Goal: Information Seeking & Learning: Learn about a topic

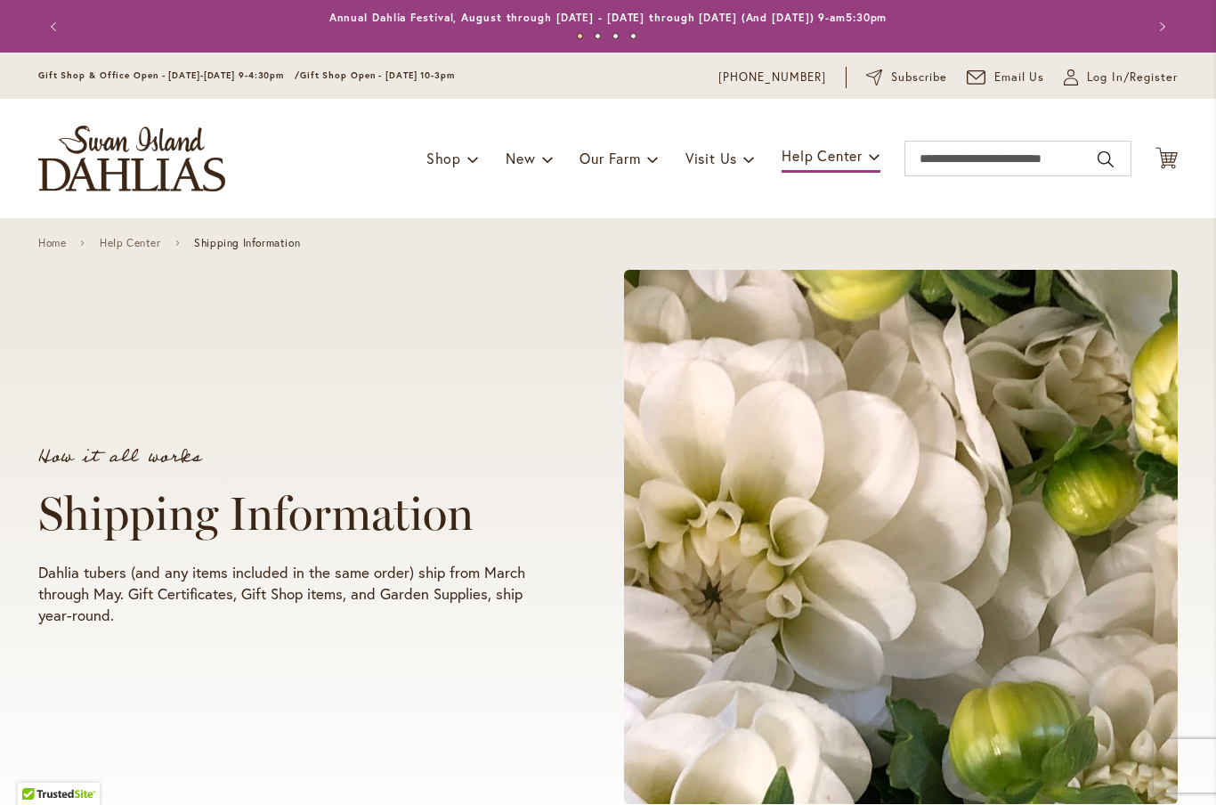
click at [127, 158] on img "store logo" at bounding box center [131, 159] width 187 height 66
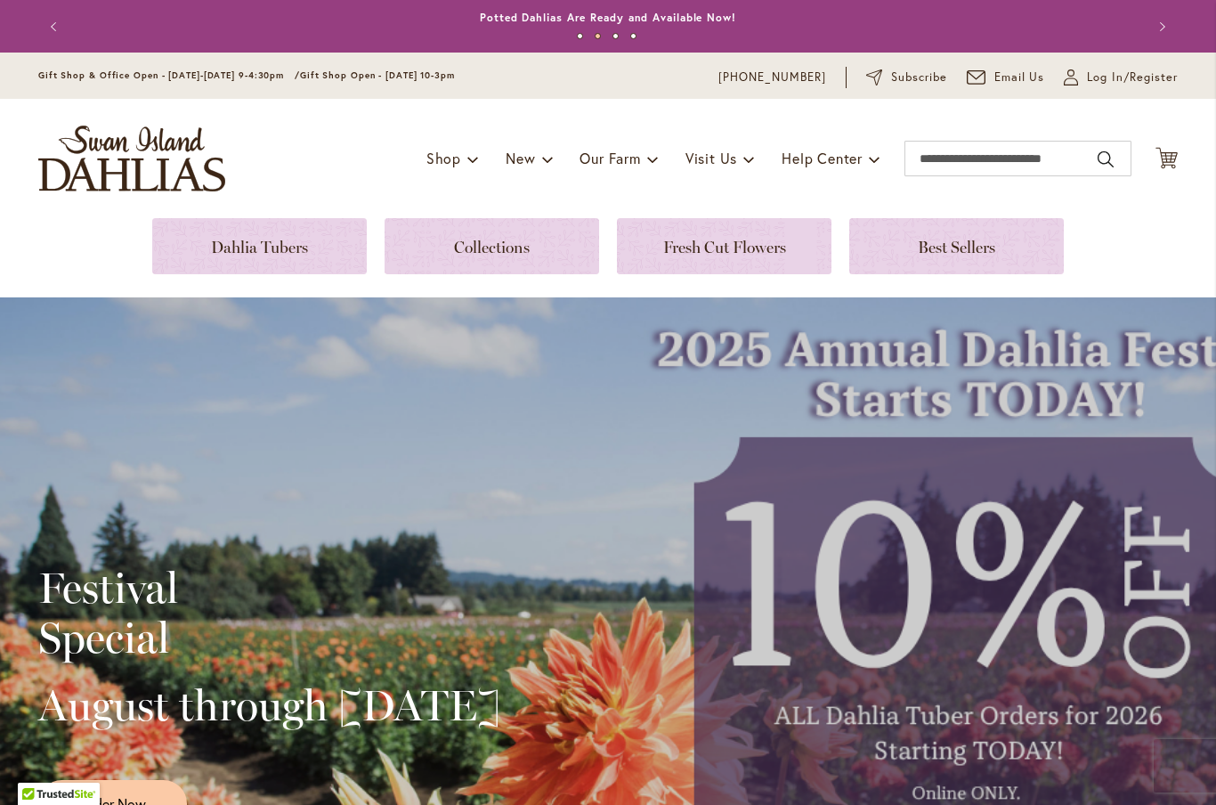
click at [722, 255] on link at bounding box center [724, 246] width 215 height 56
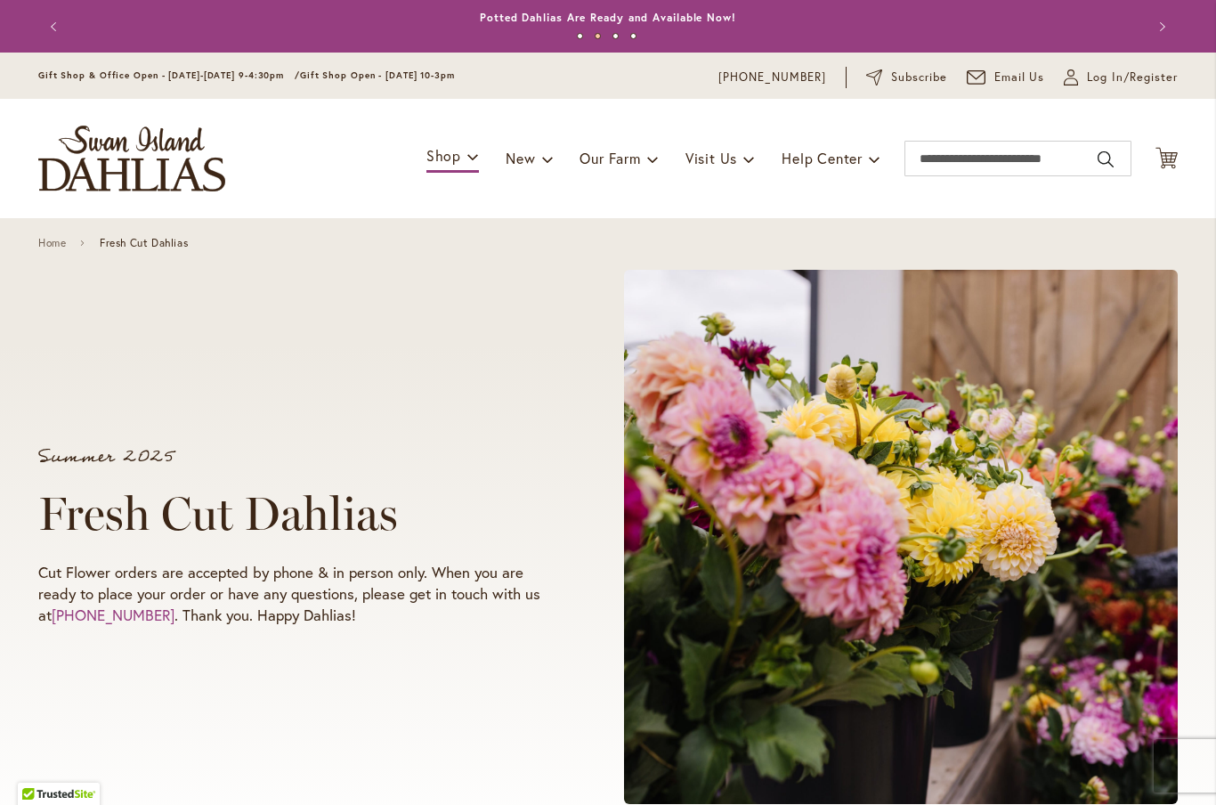
click at [80, 159] on img "store logo" at bounding box center [131, 159] width 187 height 66
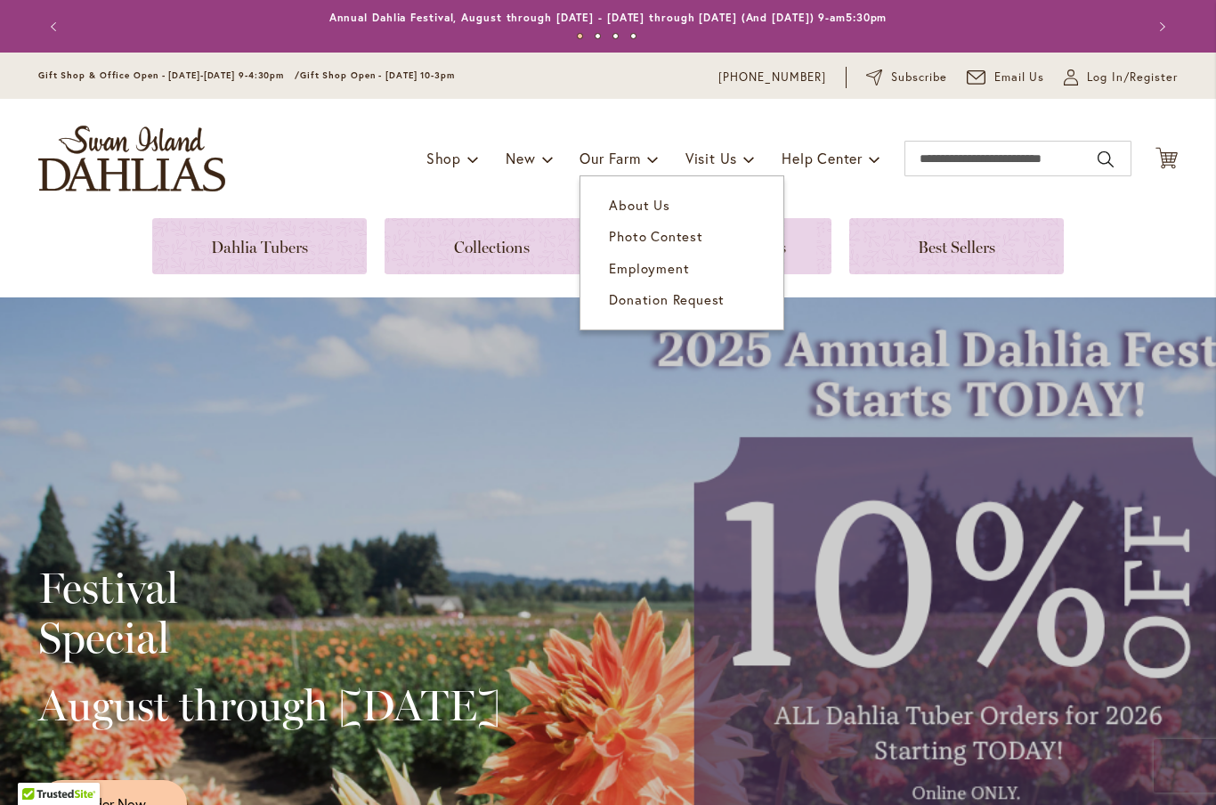
click at [620, 206] on span "About Us" at bounding box center [639, 205] width 61 height 18
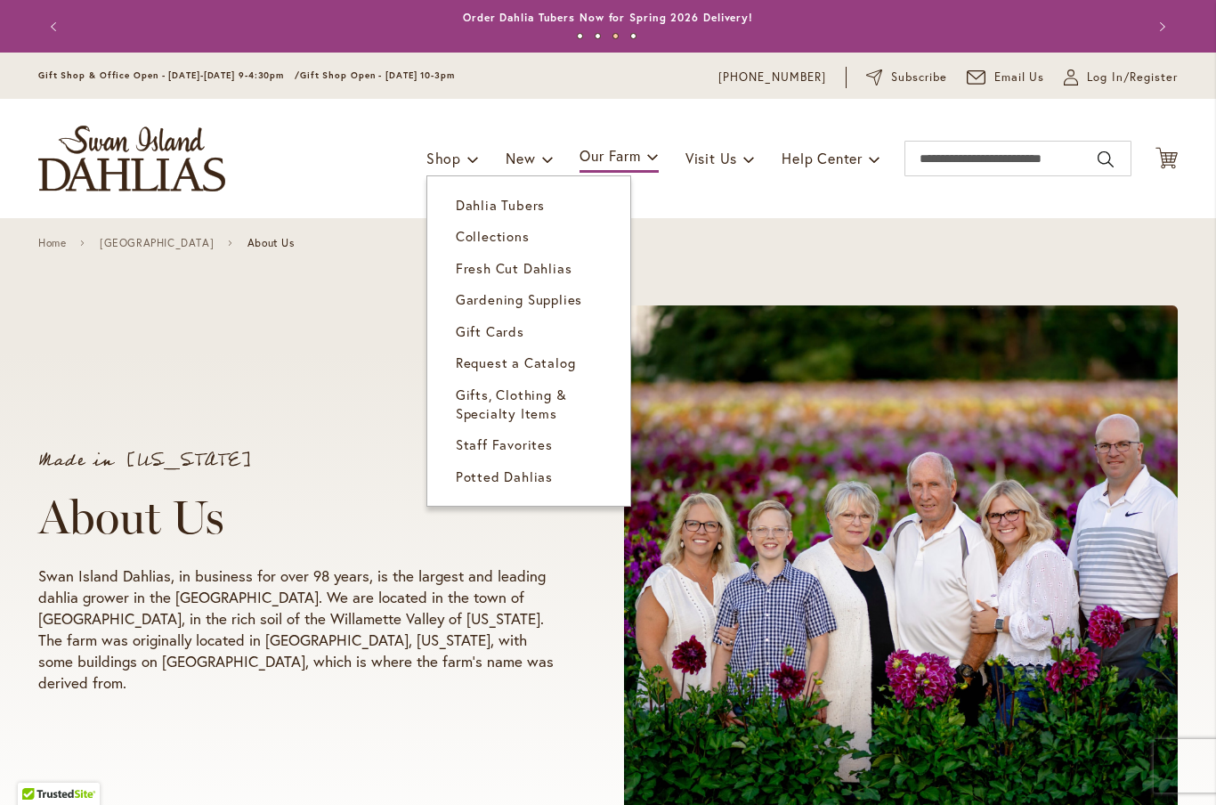
click at [518, 481] on span "Potted Dahlias" at bounding box center [504, 476] width 97 height 18
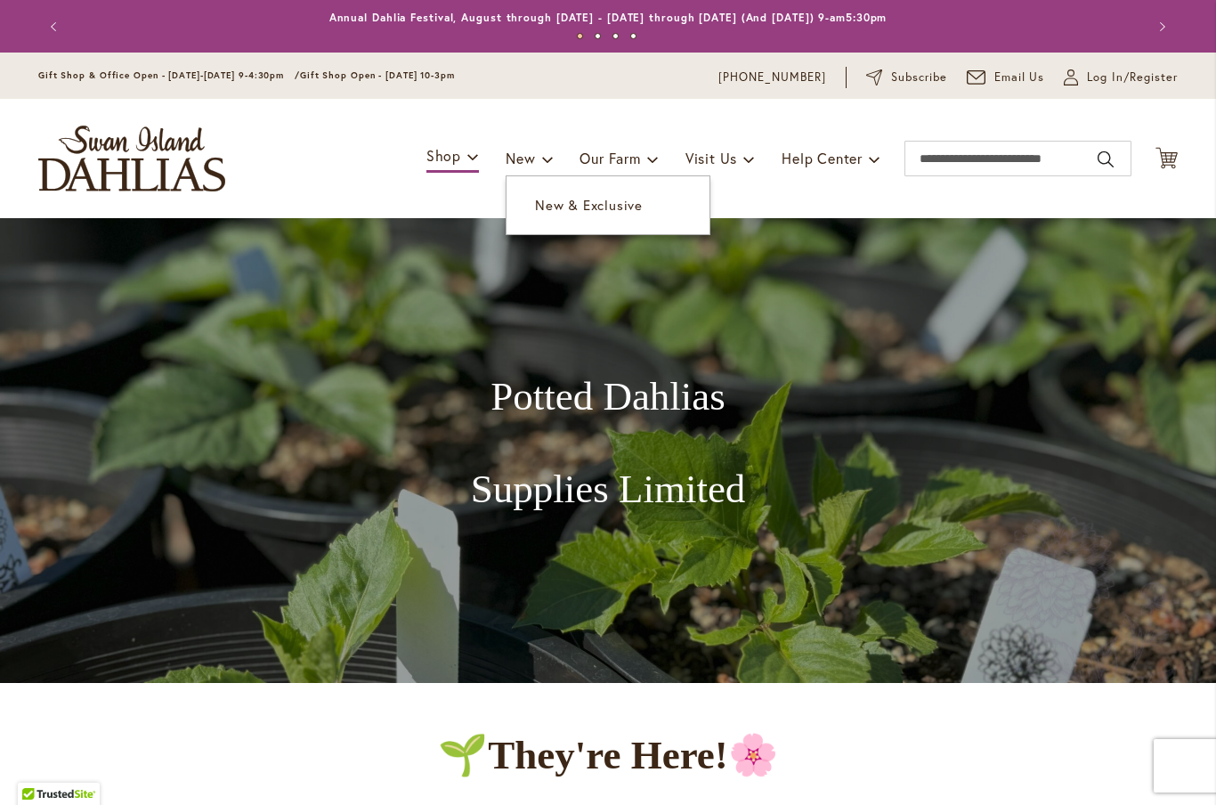
click at [586, 219] on link "New & Exclusive" at bounding box center [607, 205] width 203 height 31
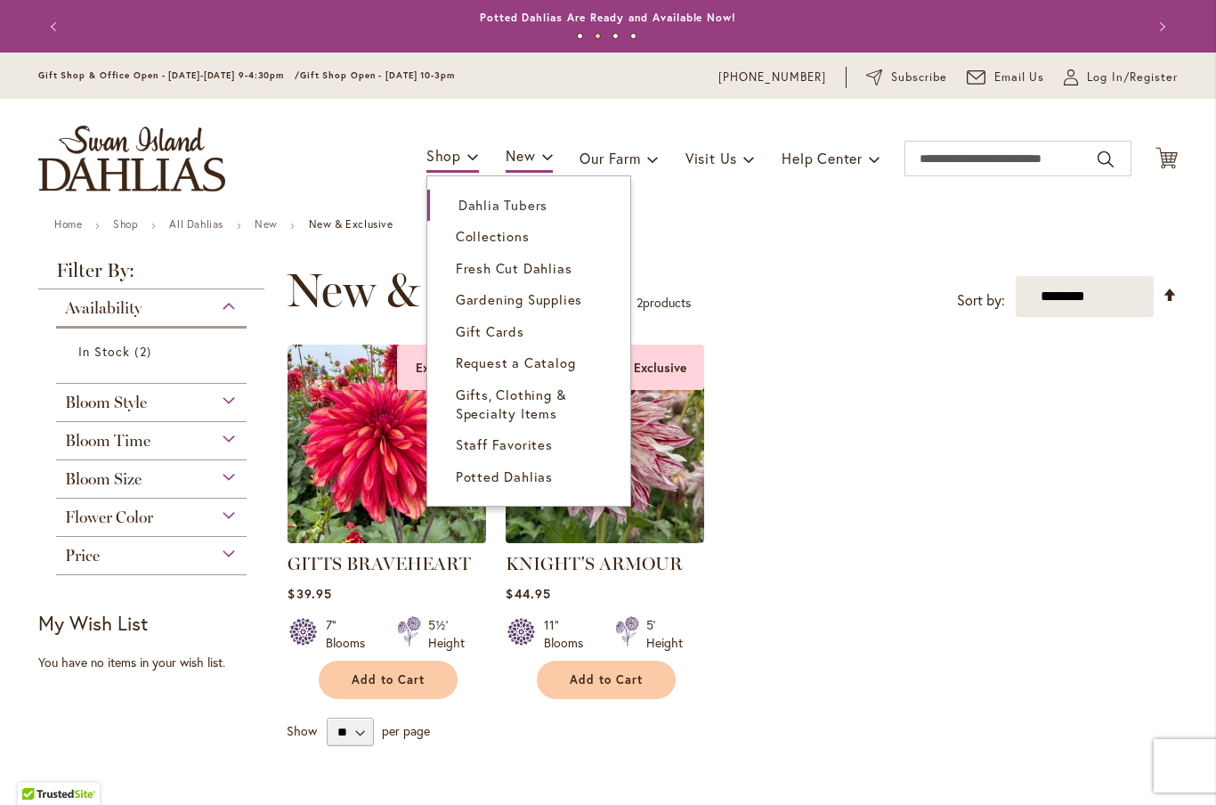
click at [490, 205] on span "Dahlia Tubers" at bounding box center [502, 205] width 89 height 18
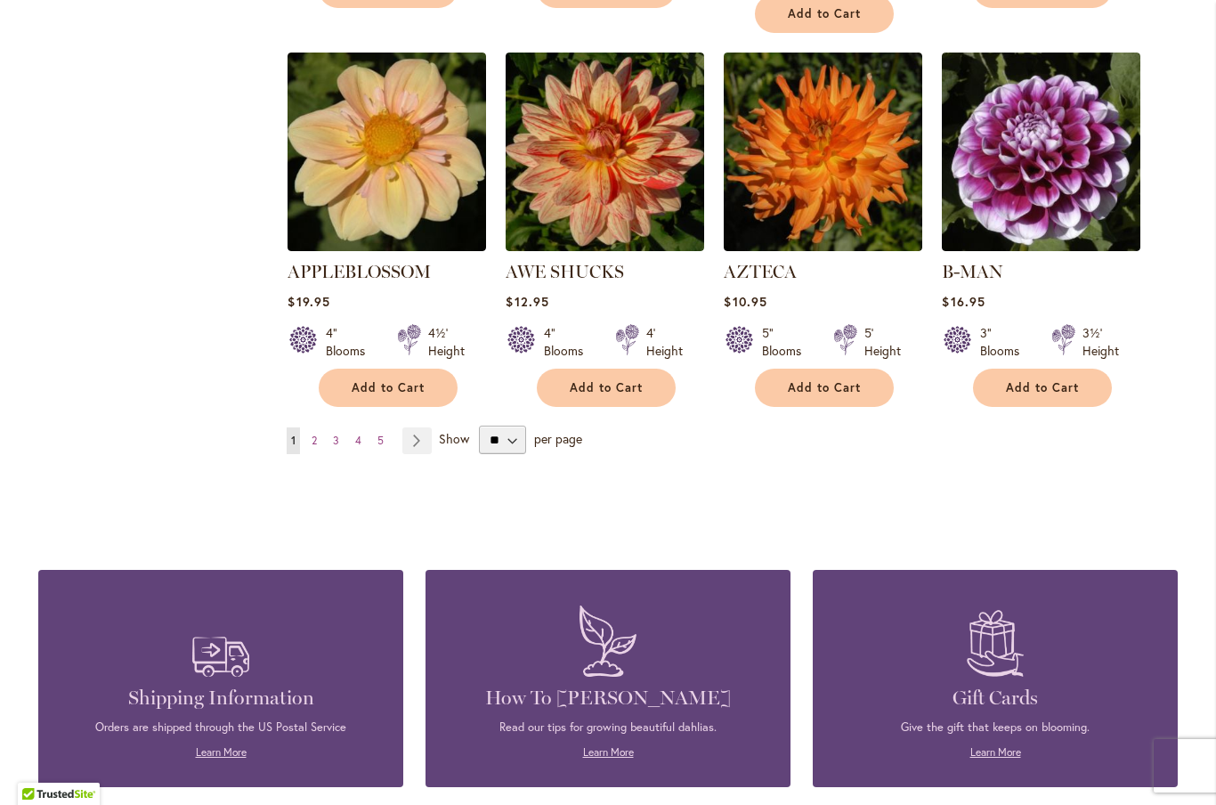
scroll to position [1541, 0]
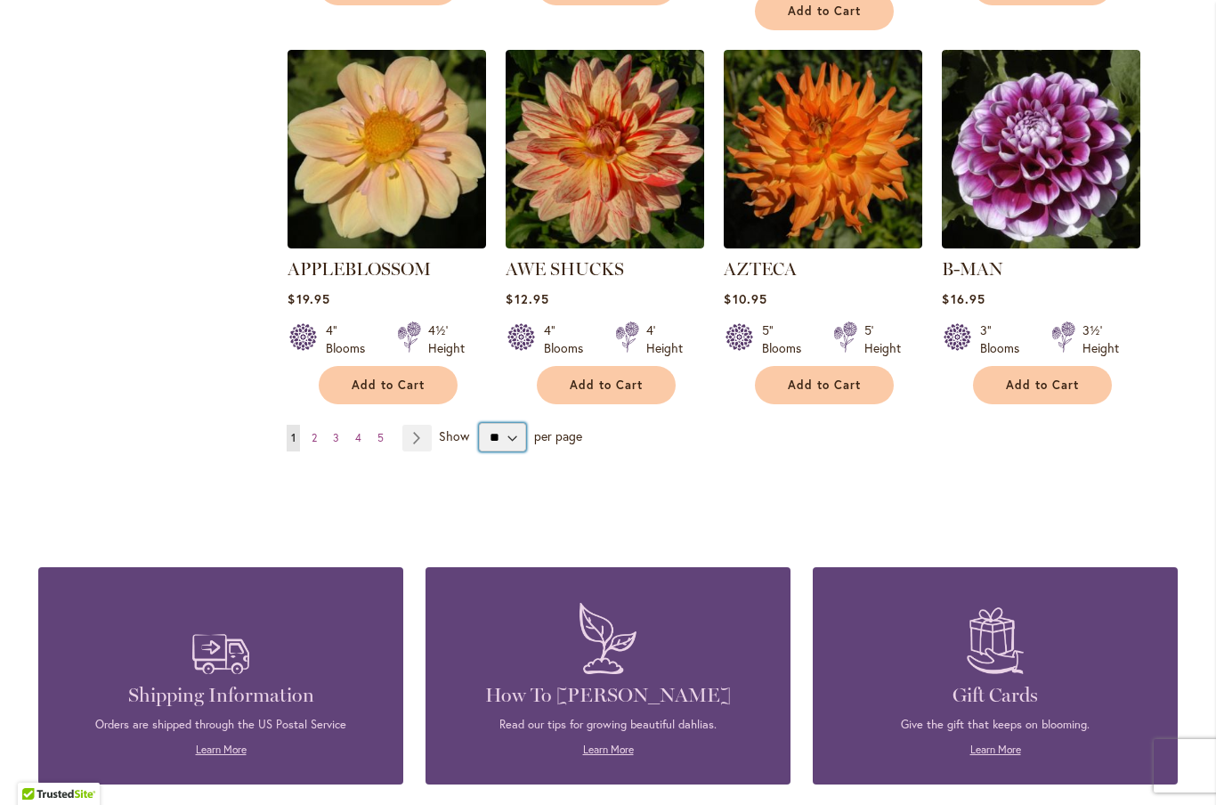
click at [499, 423] on select "** ** ** **" at bounding box center [502, 437] width 47 height 28
select select "**"
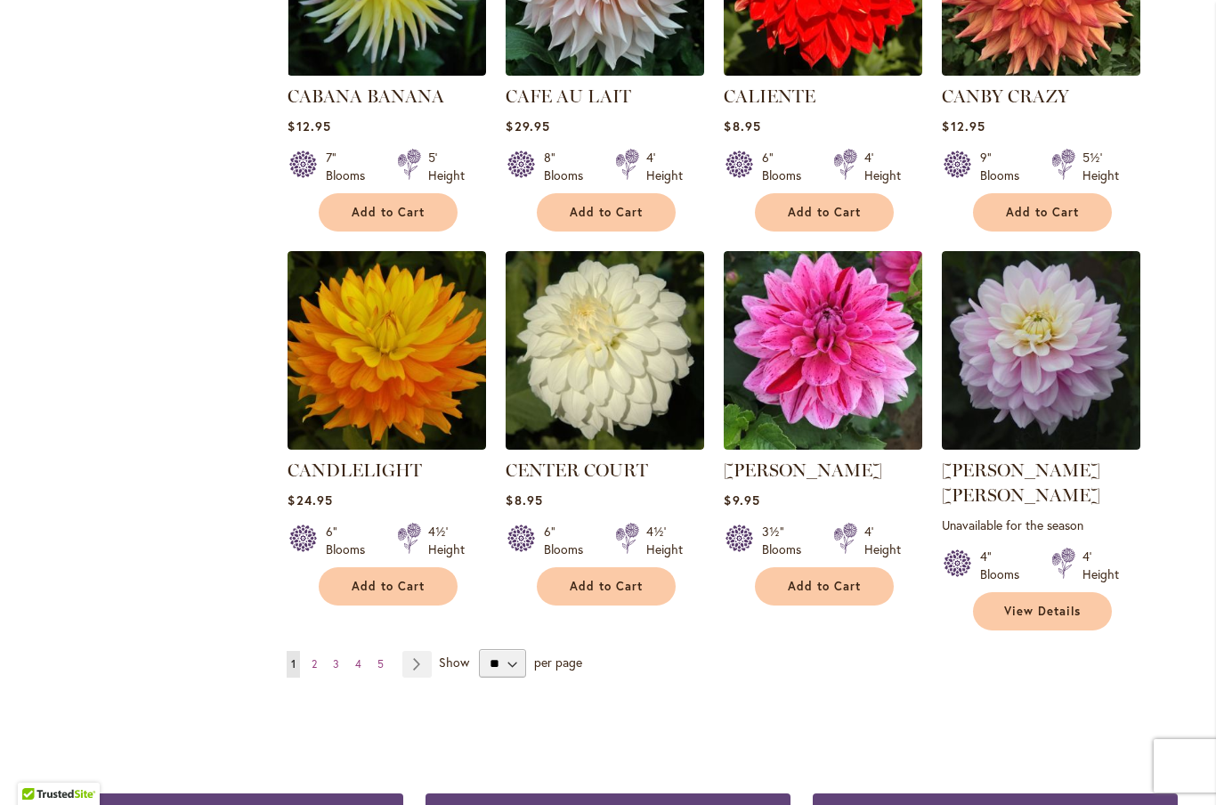
scroll to position [5875, 0]
click at [406, 651] on link "Page Next" at bounding box center [416, 664] width 29 height 27
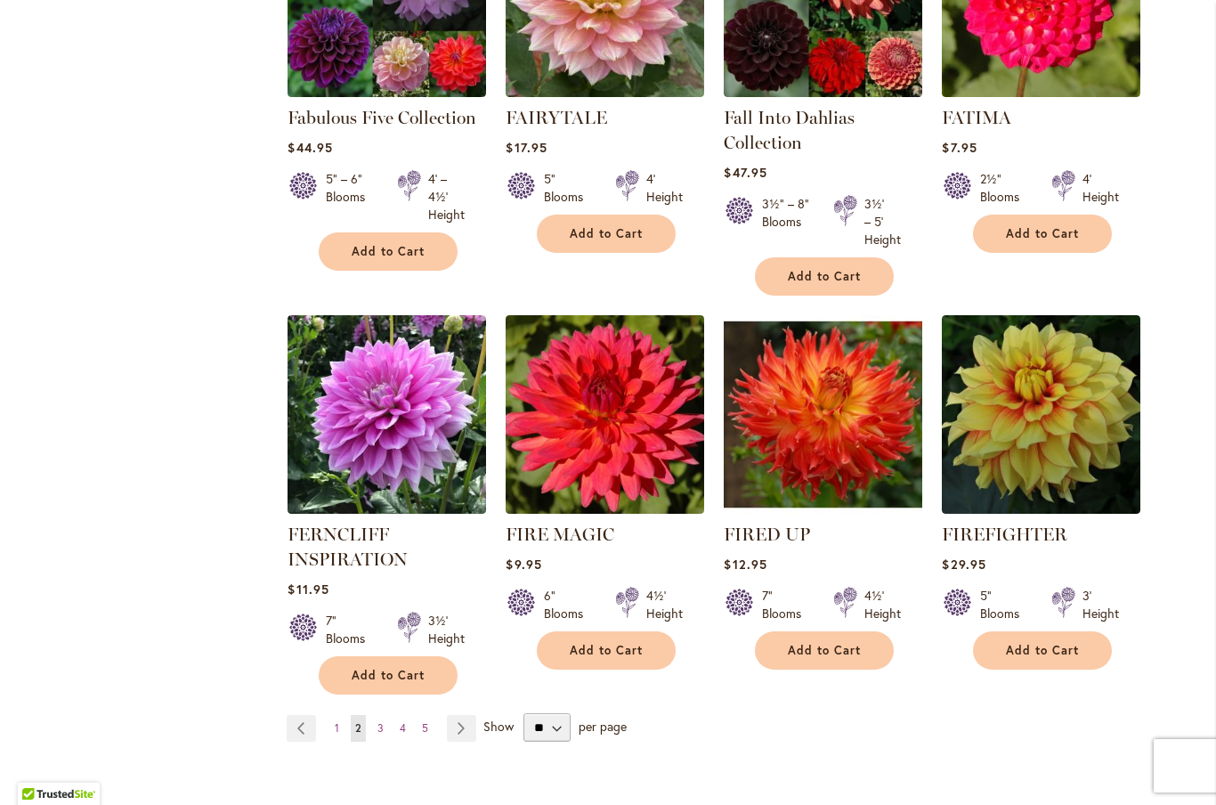
scroll to position [5972, 0]
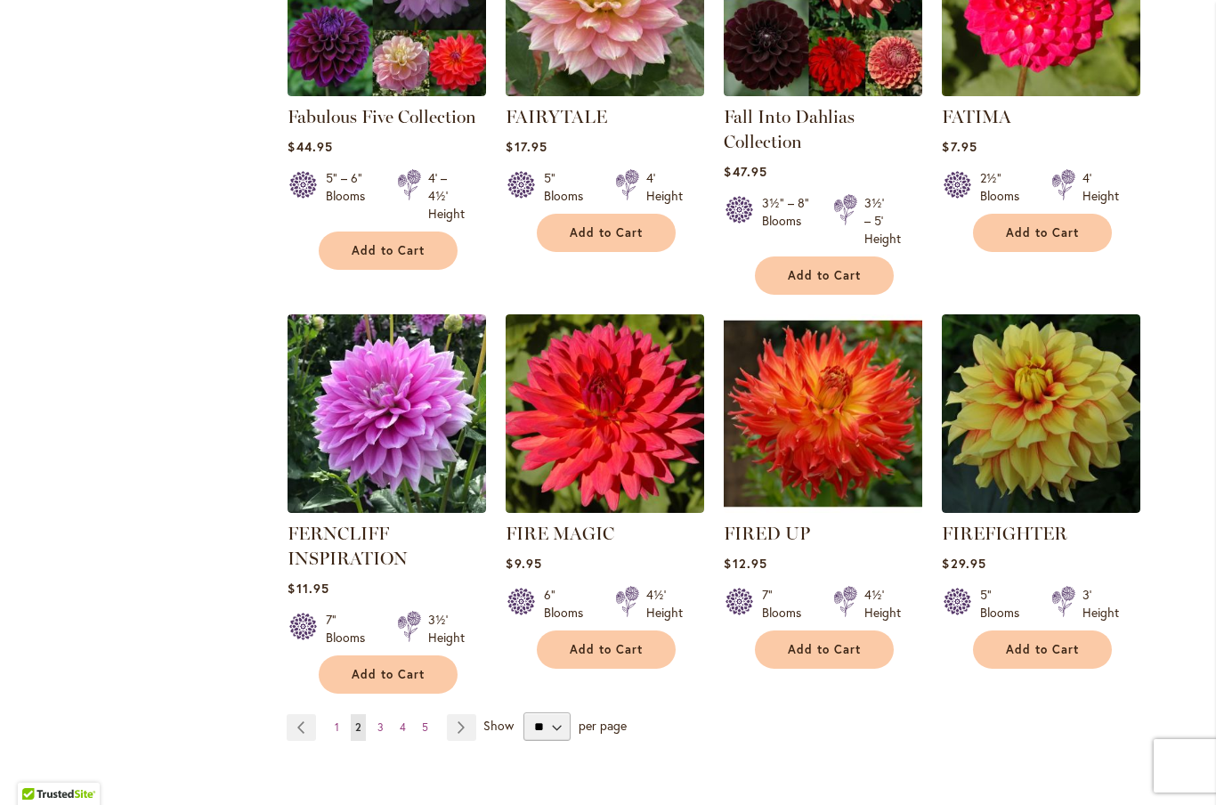
click at [474, 714] on link "Page Next" at bounding box center [461, 727] width 29 height 27
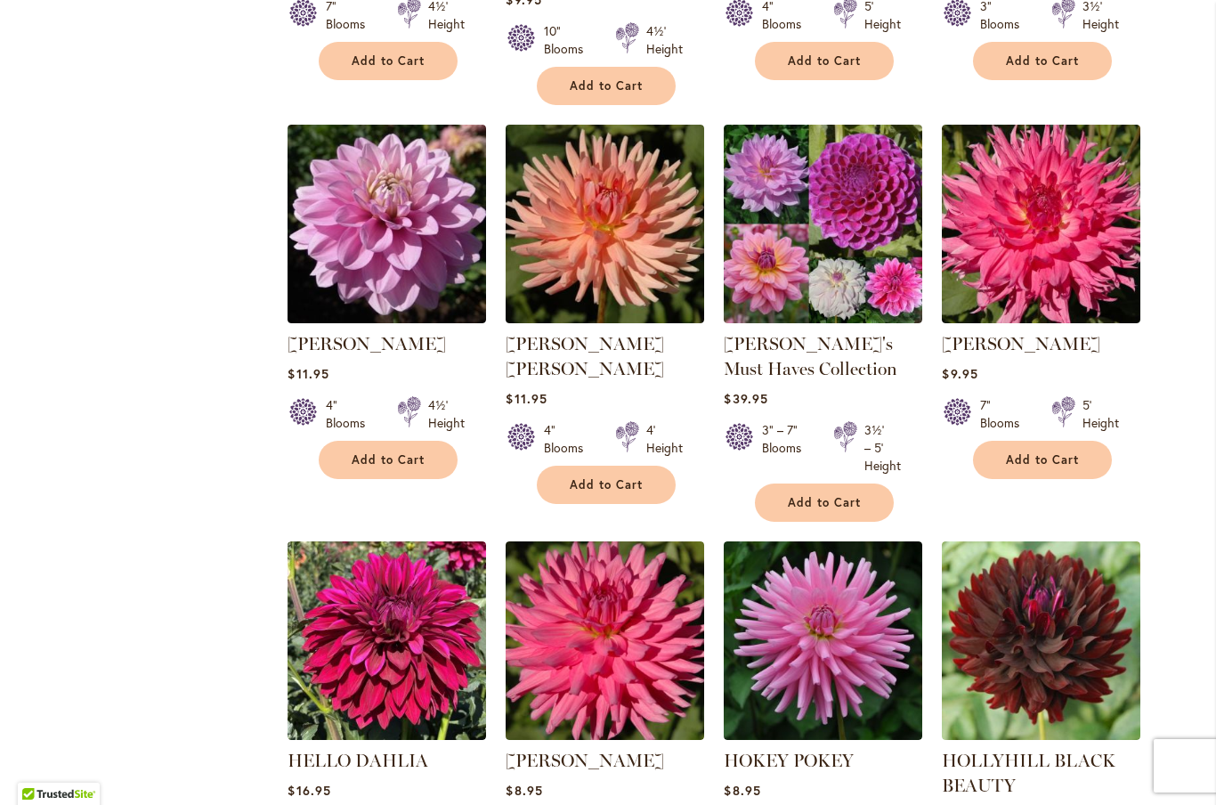
scroll to position [4208, 0]
